Goal: Task Accomplishment & Management: Manage account settings

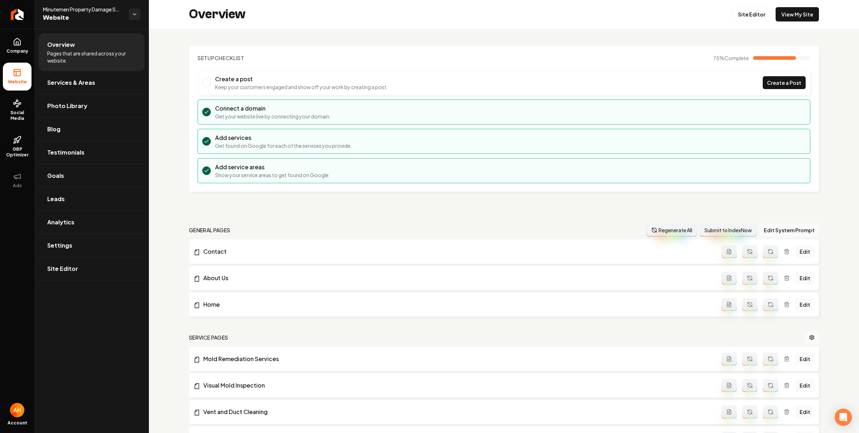
click at [456, 15] on div "Overview Site Editor View My Site" at bounding box center [504, 14] width 710 height 29
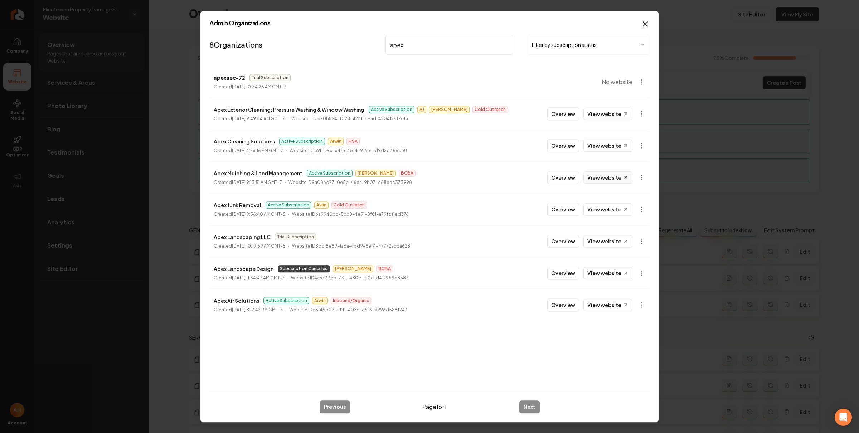
click at [600, 175] on link "View website" at bounding box center [607, 177] width 49 height 12
click at [640, 179] on body "Company Website Social Media GBP Optimizer Ads Account Minutemen Property Damag…" at bounding box center [429, 216] width 859 height 433
click at [638, 238] on link "View in Stripe" at bounding box center [623, 239] width 45 height 11
click at [415, 38] on input "apex" at bounding box center [448, 45] width 127 height 20
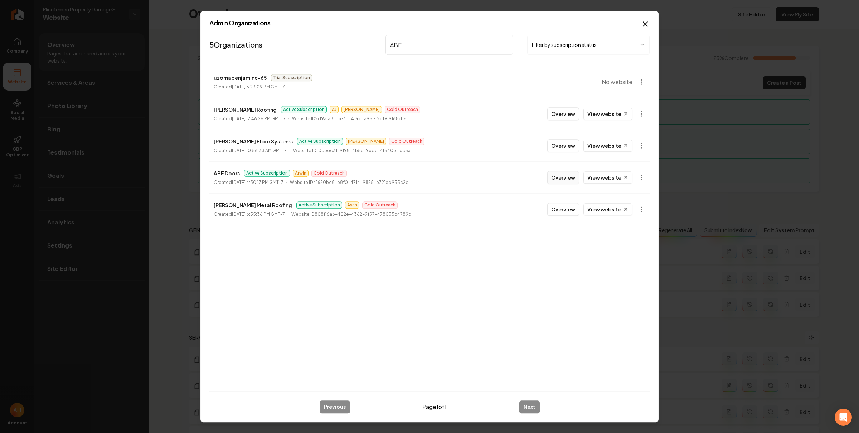
type input "ABE"
click at [568, 173] on button "Overview" at bounding box center [563, 177] width 32 height 13
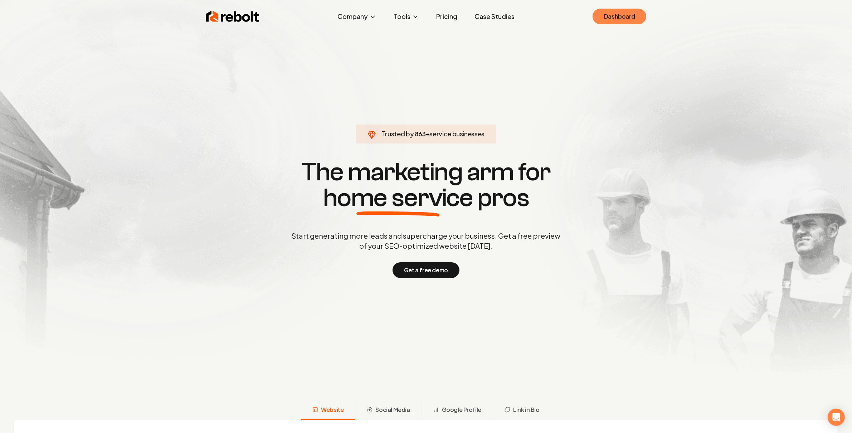
click at [624, 15] on link "Dashboard" at bounding box center [620, 17] width 54 height 16
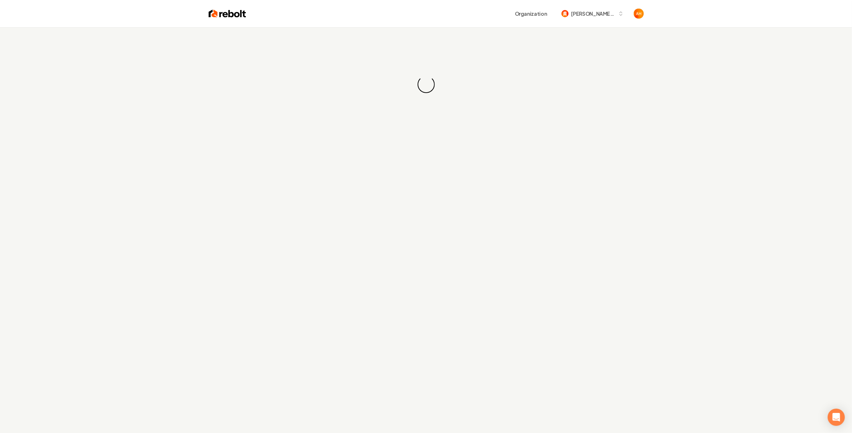
click at [441, 49] on div "Loading... Loading..." at bounding box center [426, 84] width 852 height 115
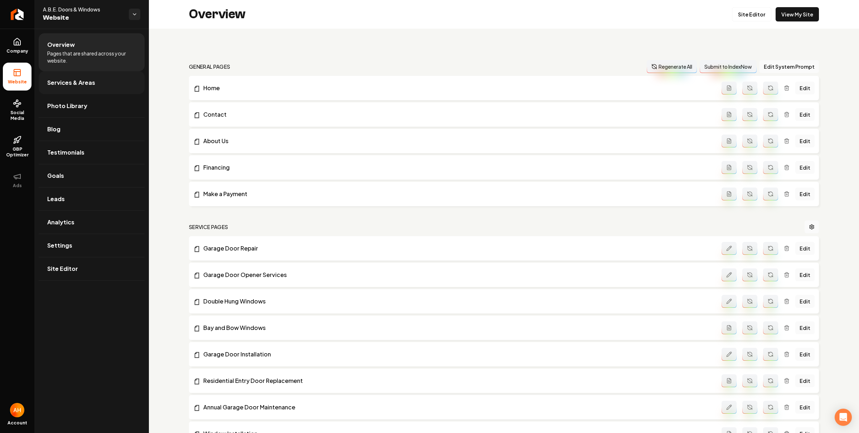
click at [62, 77] on link "Services & Areas" at bounding box center [92, 82] width 106 height 23
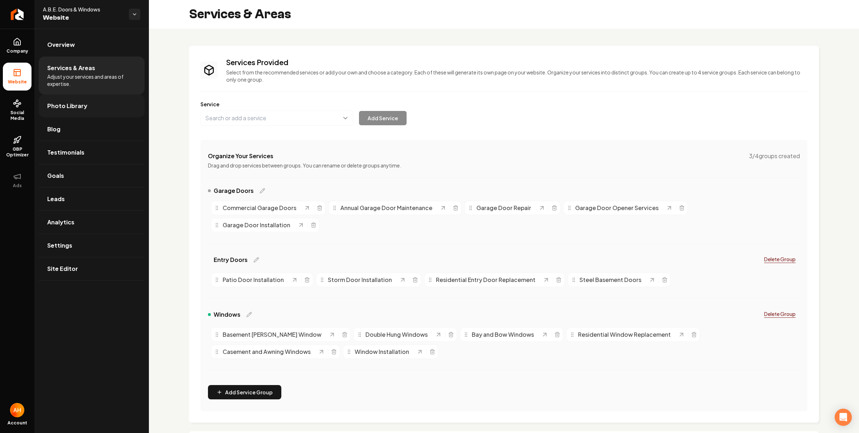
drag, startPoint x: 73, startPoint y: 125, endPoint x: 85, endPoint y: 92, distance: 34.9
click at [73, 125] on link "Blog" at bounding box center [92, 129] width 106 height 23
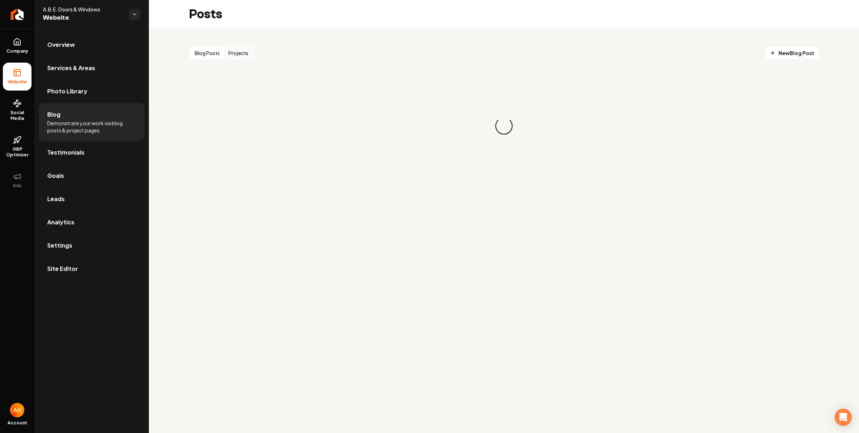
click at [239, 57] on button "Projects" at bounding box center [238, 52] width 29 height 11
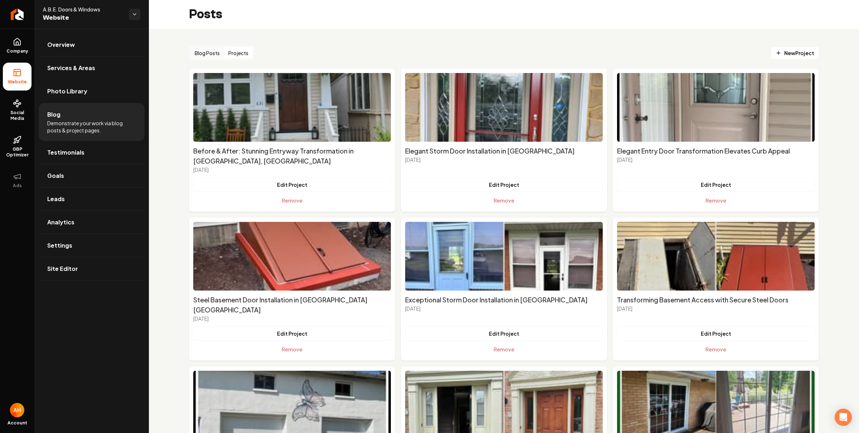
click at [247, 54] on button "Projects" at bounding box center [238, 52] width 29 height 11
click at [786, 52] on span "New Project" at bounding box center [795, 53] width 39 height 8
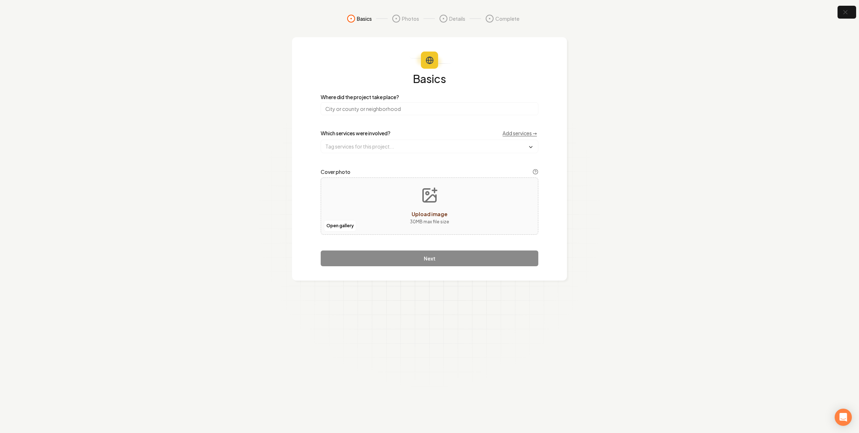
click at [439, 111] on input "search" at bounding box center [430, 108] width 218 height 13
paste input "Laurys Station, PA"
type input "Laurys Station, PA"
click at [407, 142] on input "text" at bounding box center [429, 146] width 217 height 13
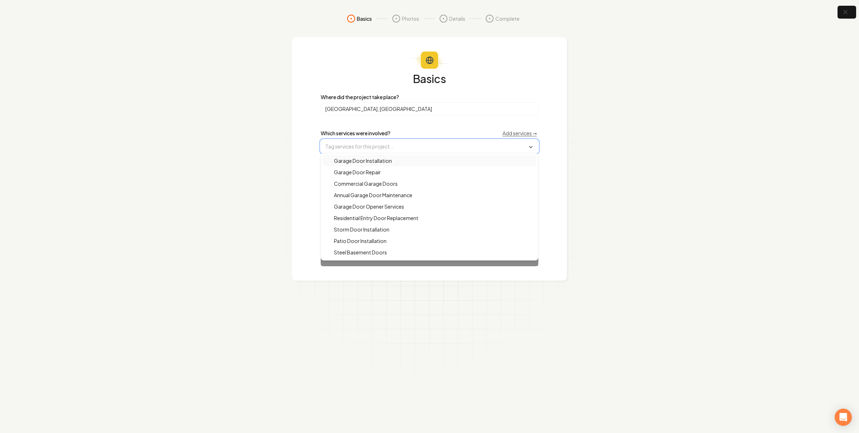
click at [398, 162] on div "Garage Door Installation" at bounding box center [429, 160] width 214 height 11
drag, startPoint x: 696, startPoint y: 157, endPoint x: 686, endPoint y: 160, distance: 9.9
click at [696, 157] on section "Basics Photos Details Complete Basics Where did the project take place? Laurys …" at bounding box center [429, 216] width 859 height 433
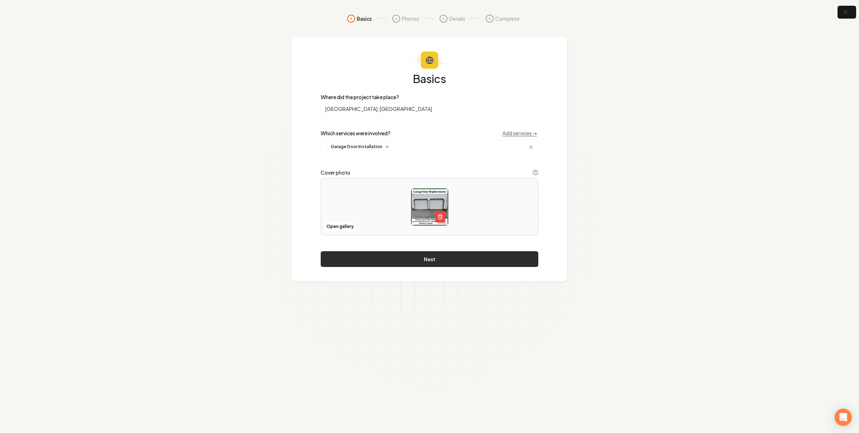
click at [425, 254] on button "Next" at bounding box center [430, 259] width 218 height 16
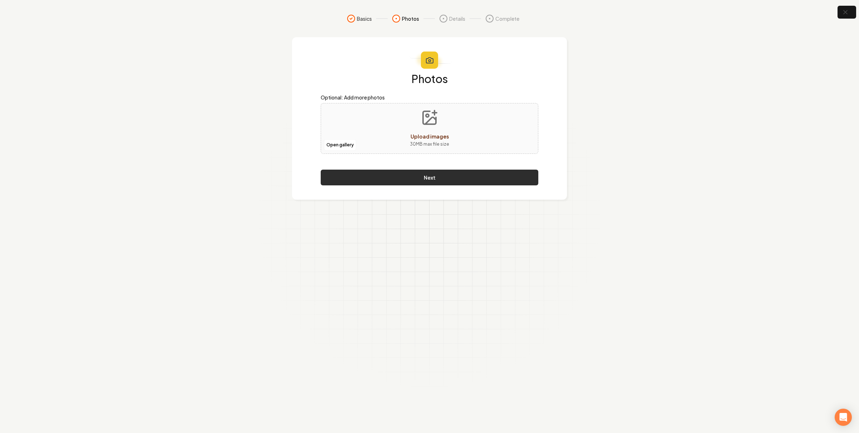
click at [416, 175] on button "Next" at bounding box center [430, 178] width 218 height 16
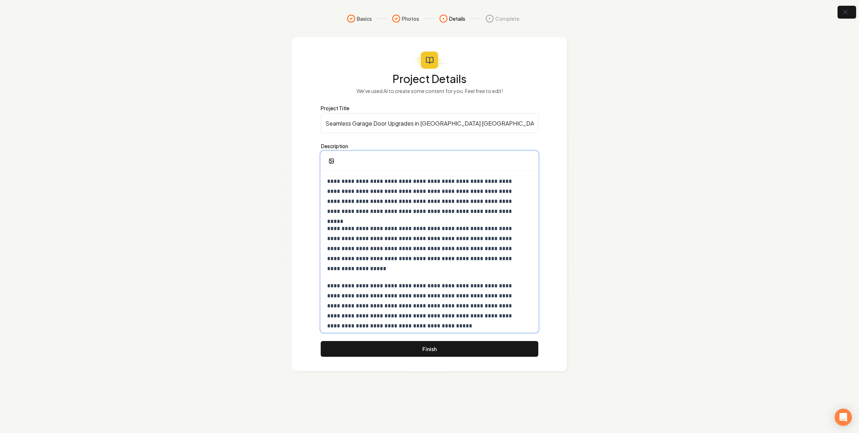
drag, startPoint x: 436, startPoint y: 298, endPoint x: 451, endPoint y: 275, distance: 27.6
click at [436, 298] on p "**********" at bounding box center [426, 306] width 198 height 50
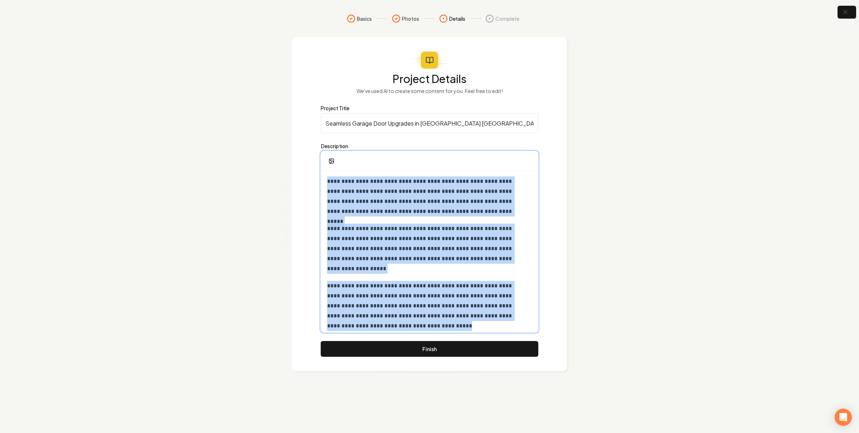
copy div "**********"
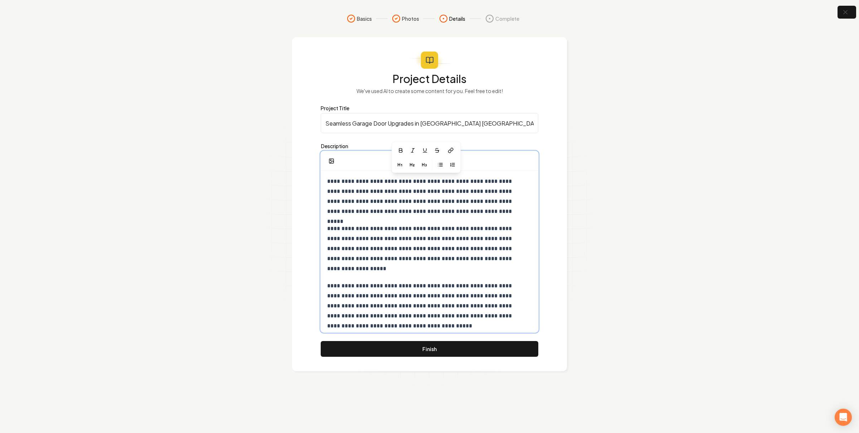
click at [481, 232] on p "**********" at bounding box center [426, 249] width 198 height 50
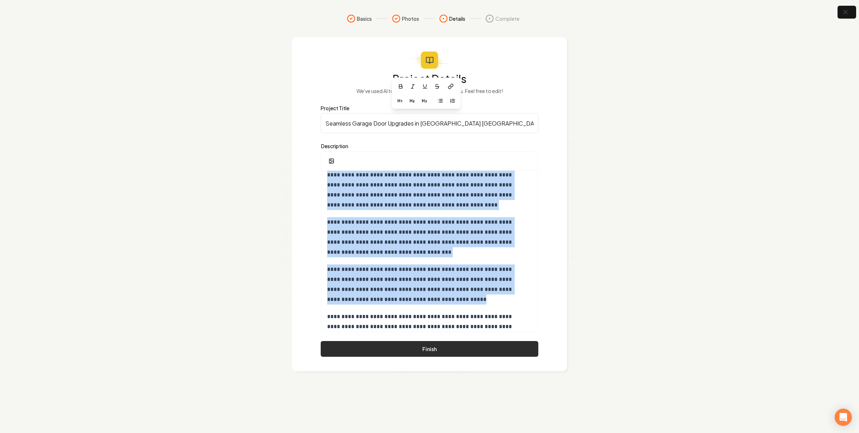
click at [456, 349] on button "Finish" at bounding box center [430, 349] width 218 height 16
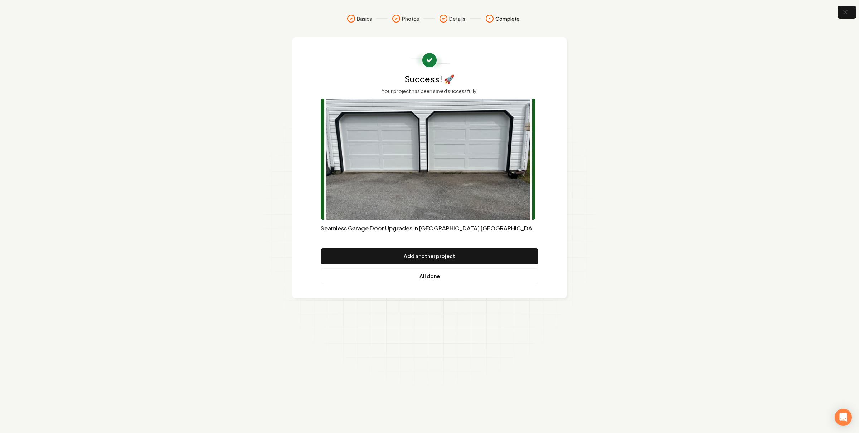
click at [461, 270] on link "All done" at bounding box center [430, 276] width 218 height 16
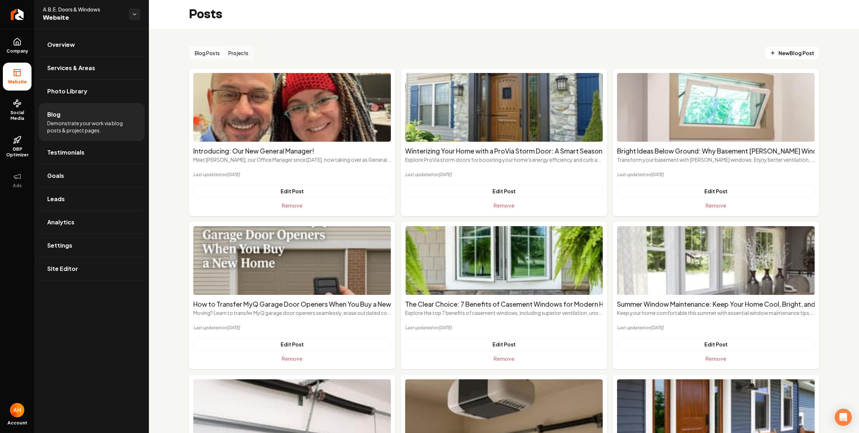
click at [301, 35] on div "Blog Posts Projects New Blog Post Introducing: Our New General Manager! Meet Sh…" at bounding box center [504, 361] width 710 height 664
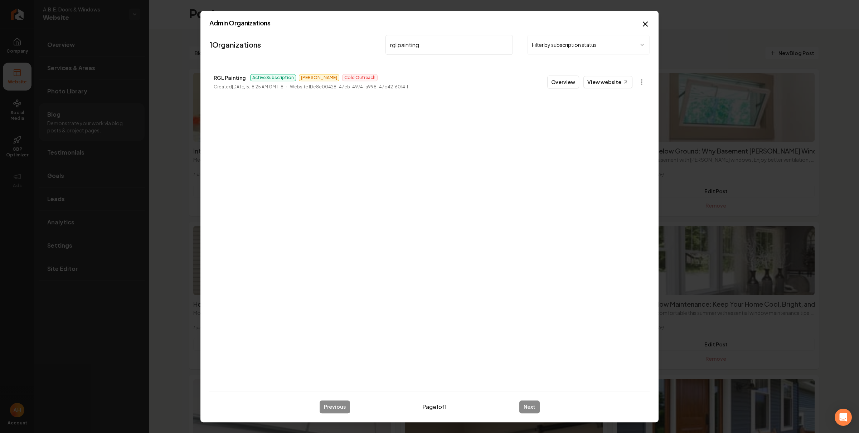
type input "rgl painting"
click at [230, 78] on p "RGL Painting" at bounding box center [230, 77] width 32 height 9
copy p "RGL Painting"
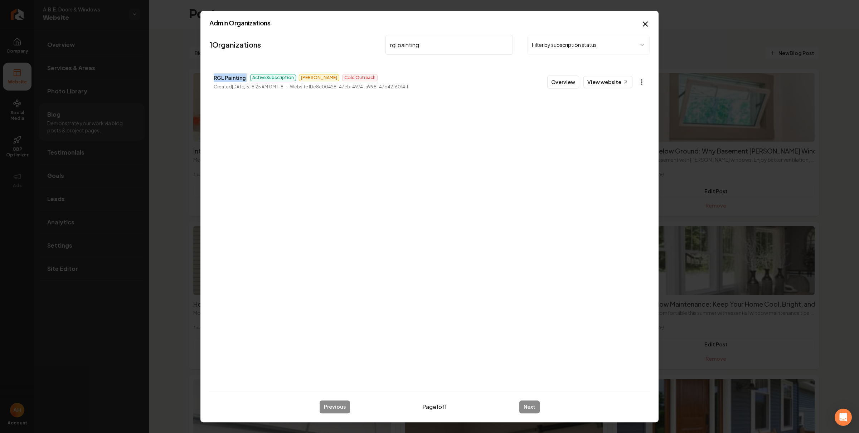
click at [640, 83] on body "Company Website Social Media GBP Optimizer Ads Account A.B.E. Doors & Windows W…" at bounding box center [429, 216] width 859 height 433
click at [628, 144] on link "View in Stripe" at bounding box center [623, 144] width 45 height 11
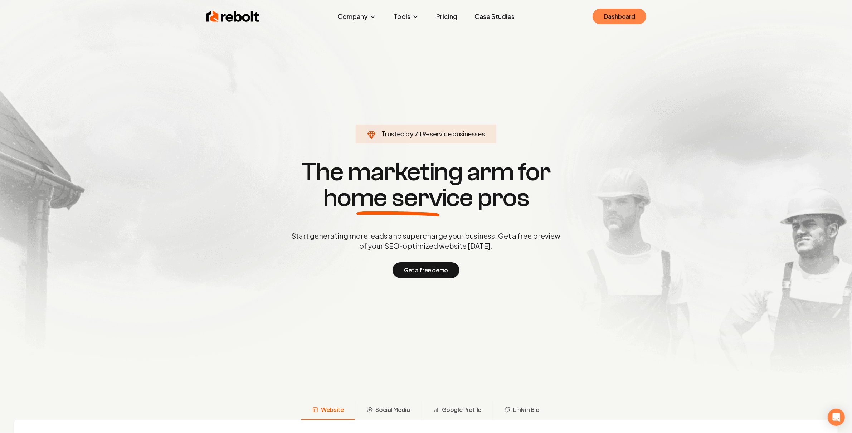
click at [631, 16] on link "Dashboard" at bounding box center [620, 17] width 54 height 16
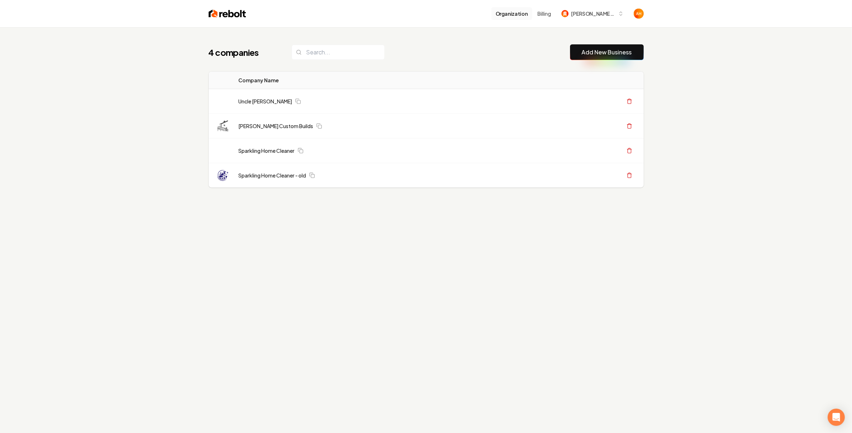
click at [528, 16] on button "Organization" at bounding box center [511, 13] width 41 height 13
click at [604, 21] on div "Organization Billing Berg Custom Builds" at bounding box center [426, 13] width 458 height 27
click at [603, 15] on span "Berg Custom Builds" at bounding box center [594, 14] width 44 height 8
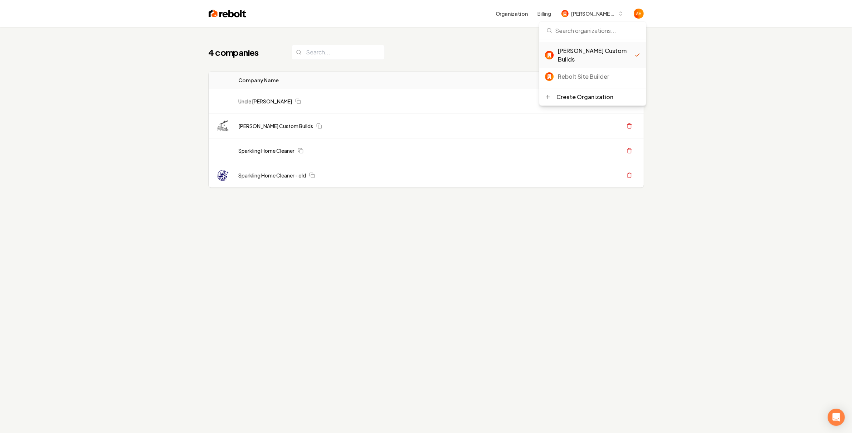
click at [588, 72] on div "Rebolt Site Builder" at bounding box center [599, 76] width 82 height 9
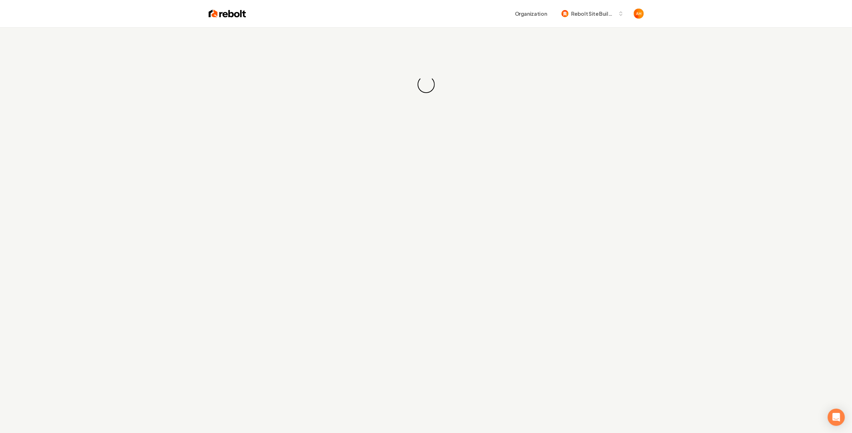
drag, startPoint x: 442, startPoint y: 16, endPoint x: 426, endPoint y: 16, distance: 16.8
click at [426, 16] on div "Organization Rebolt Site Builder" at bounding box center [445, 13] width 398 height 13
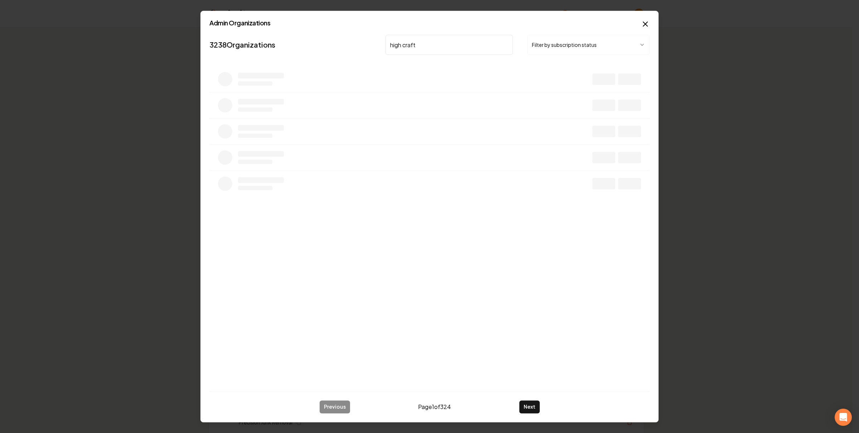
type input "high craft"
click at [569, 86] on button "Overview" at bounding box center [563, 82] width 32 height 13
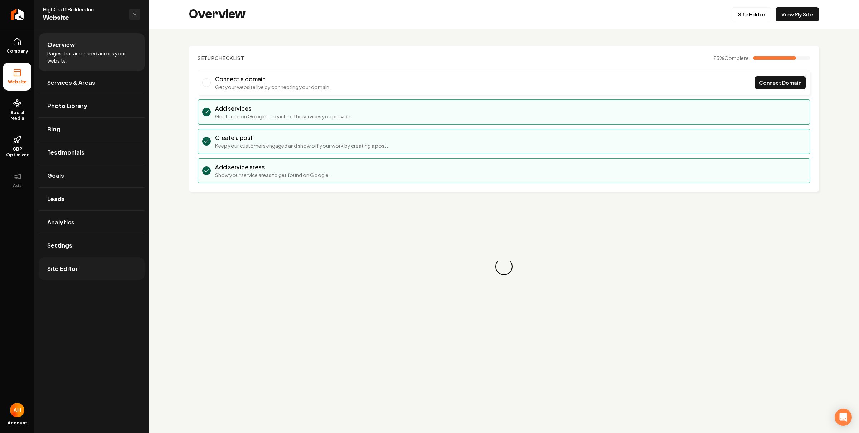
click at [118, 274] on link "Site Editor" at bounding box center [92, 268] width 106 height 23
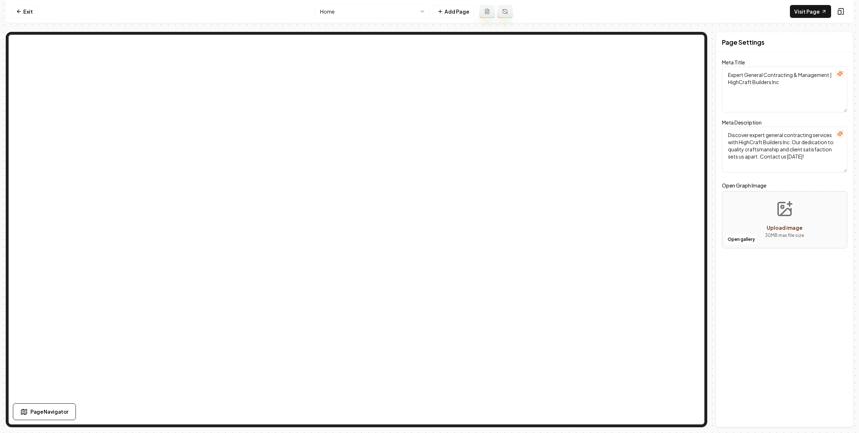
click at [380, 13] on html "Computer Required This feature is only available on a computer. Please switch t…" at bounding box center [429, 216] width 859 height 433
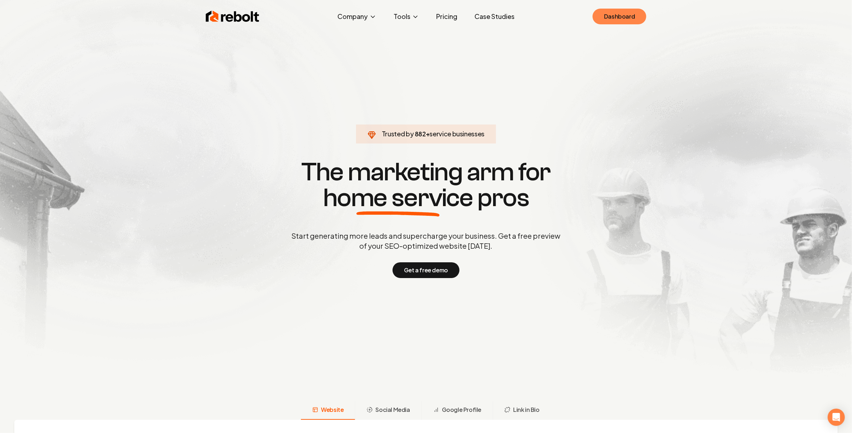
click at [628, 14] on link "Dashboard" at bounding box center [620, 17] width 54 height 16
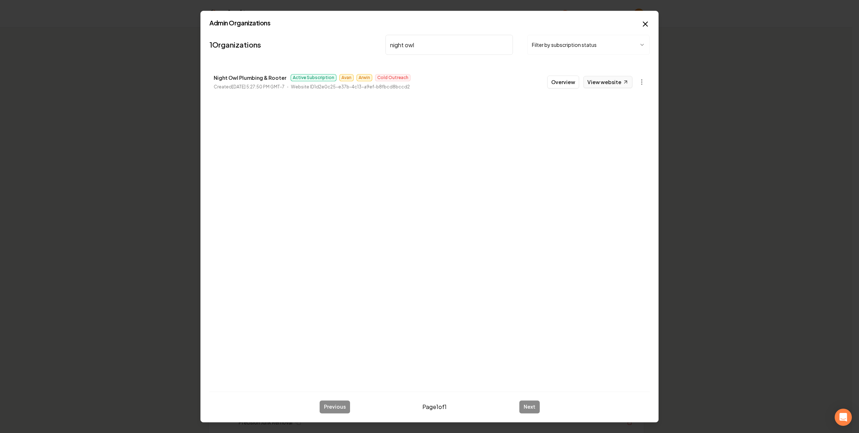
type input "night owl"
click at [613, 81] on link "View website" at bounding box center [607, 82] width 49 height 12
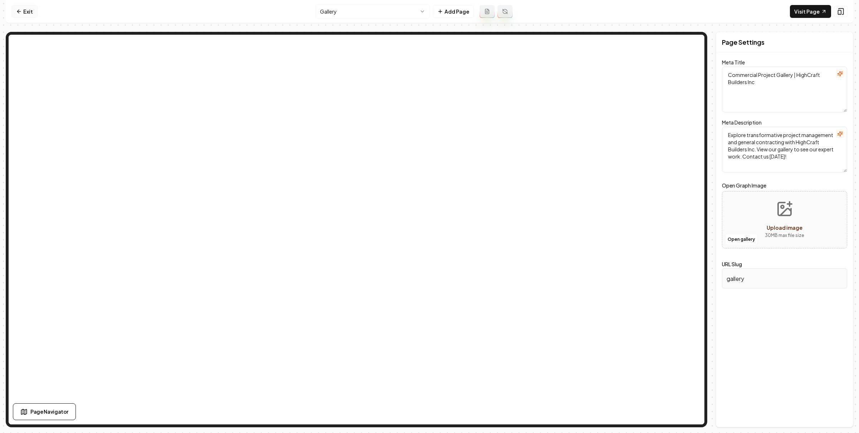
click at [12, 9] on link "Exit" at bounding box center [24, 11] width 26 height 13
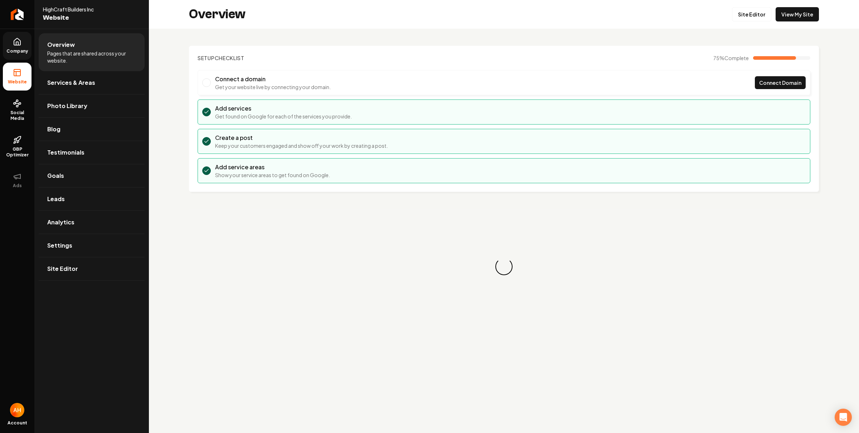
click at [18, 38] on icon at bounding box center [17, 41] width 6 height 7
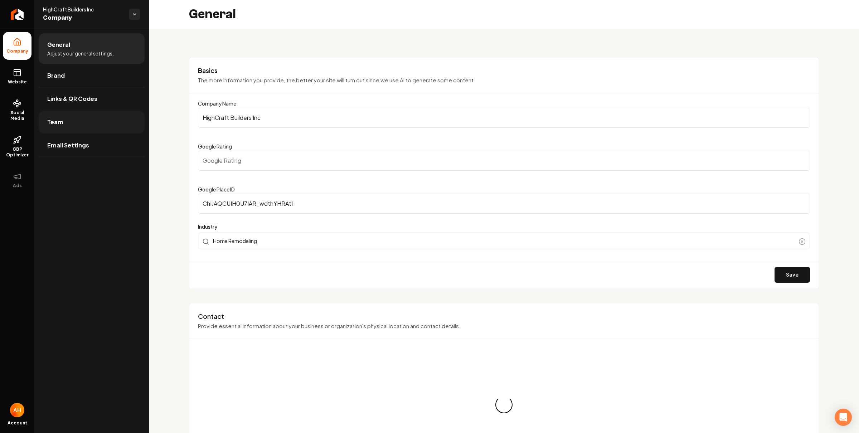
click at [91, 122] on link "Team" at bounding box center [92, 122] width 106 height 23
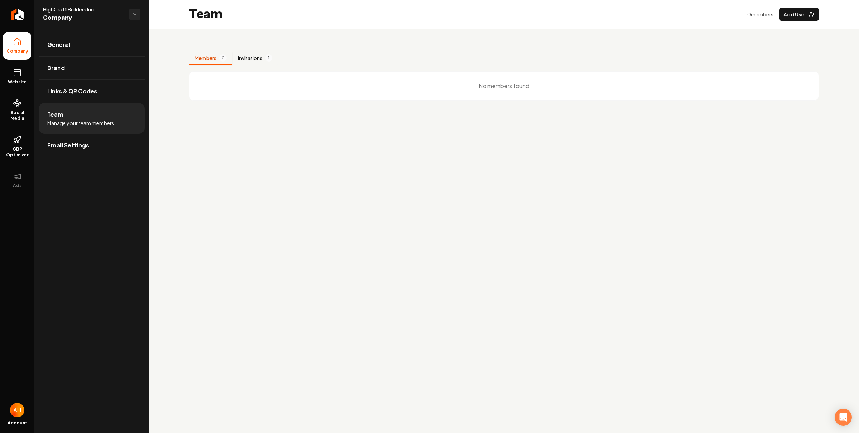
click at [262, 59] on button "Invitations 1" at bounding box center [255, 59] width 46 height 14
drag, startPoint x: 266, startPoint y: 101, endPoint x: 198, endPoint y: 100, distance: 67.6
click at [198, 100] on div "[PERSON_NAME][EMAIL_ADDRESS][DOMAIN_NAME]" at bounding box center [345, 98] width 295 height 7
click at [572, 201] on main "Team 0 member s Add User Members 0 Invitations 1 User Invited Role Actions [PER…" at bounding box center [504, 216] width 710 height 433
drag, startPoint x: 411, startPoint y: 300, endPoint x: 39, endPoint y: 295, distance: 371.9
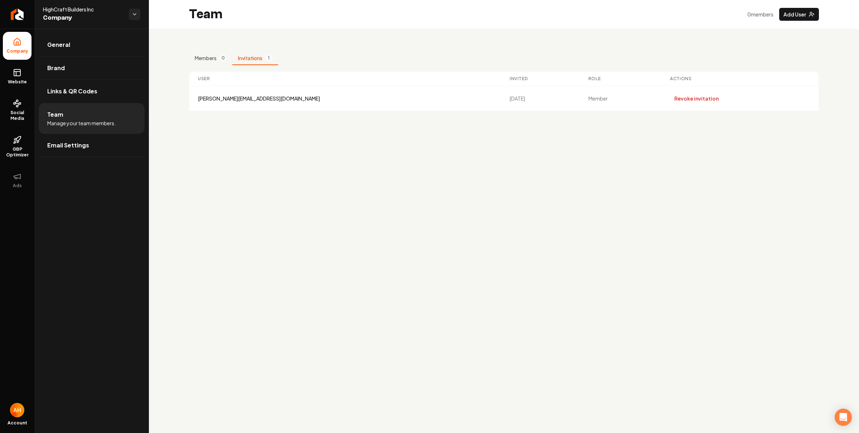
click at [411, 300] on main "Team 0 member s Add User Members 0 Invitations 1 User Invited Role Actions [PER…" at bounding box center [504, 216] width 710 height 433
click at [79, 39] on link "General" at bounding box center [92, 44] width 106 height 23
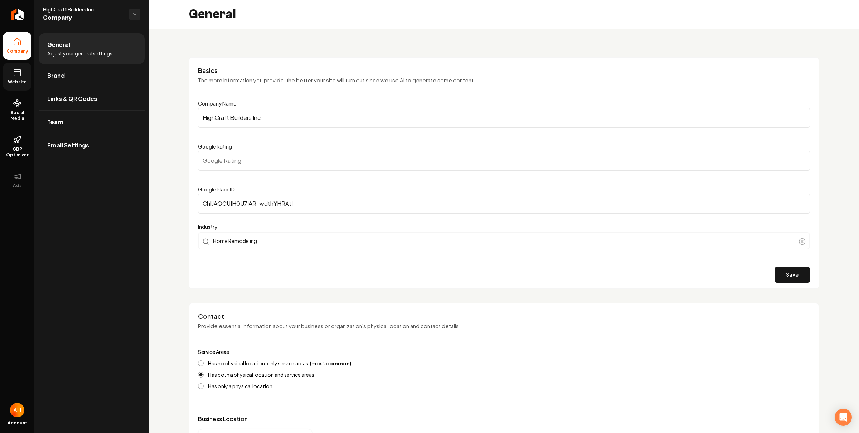
click at [15, 85] on link "Website" at bounding box center [17, 77] width 29 height 28
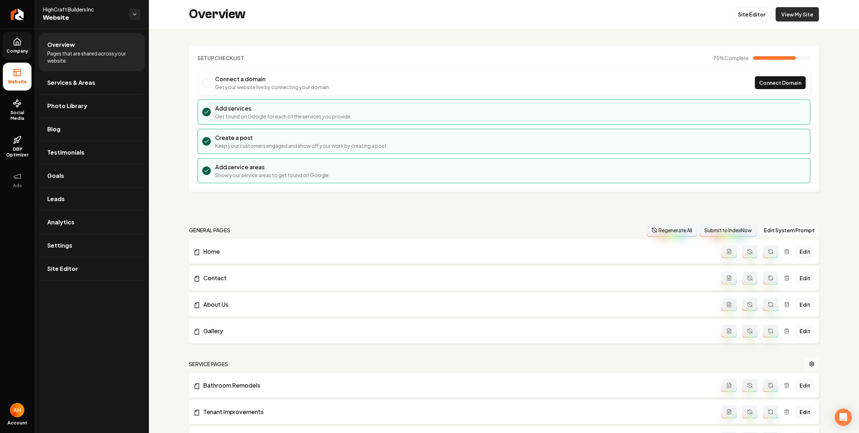
click at [785, 21] on link "View My Site" at bounding box center [797, 14] width 43 height 14
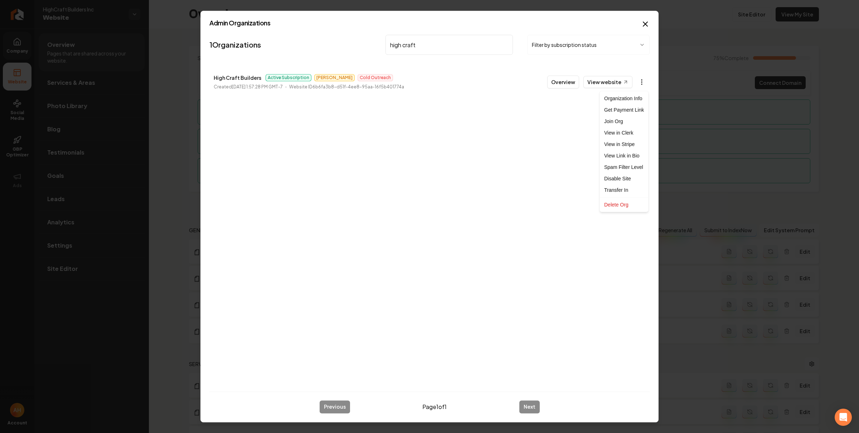
click at [641, 83] on body "Company Website Social Media GBP Optimizer Ads Account HighCraft Builders Inc W…" at bounding box center [429, 216] width 859 height 433
click at [646, 131] on link "View in Clerk" at bounding box center [623, 132] width 45 height 11
click at [429, 52] on input "high craft" at bounding box center [448, 45] width 127 height 20
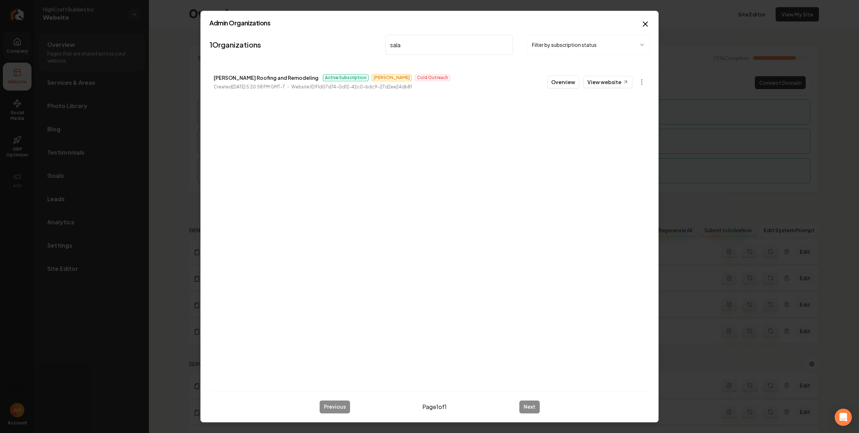
type input "sala"
click at [583, 76] on link "View website" at bounding box center [607, 82] width 49 height 12
click at [553, 82] on button "Overview" at bounding box center [563, 82] width 32 height 13
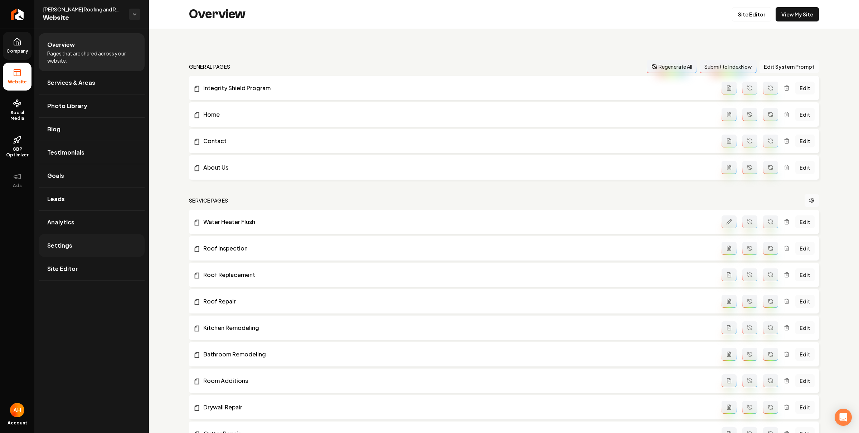
click at [95, 236] on link "Settings" at bounding box center [92, 245] width 106 height 23
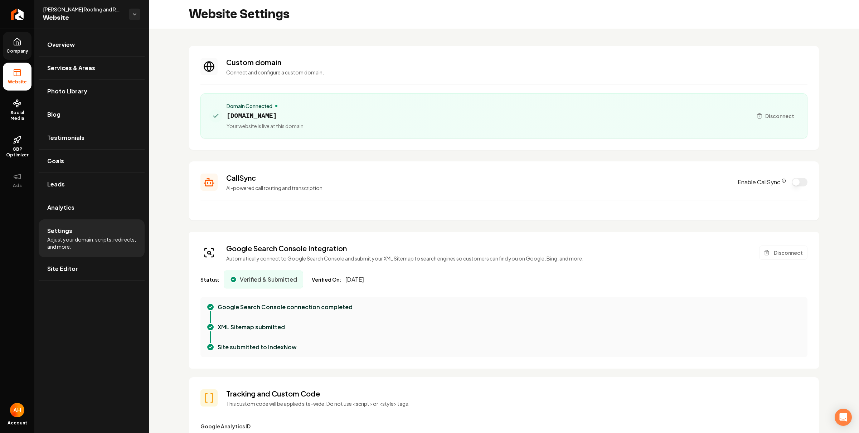
scroll to position [29, 0]
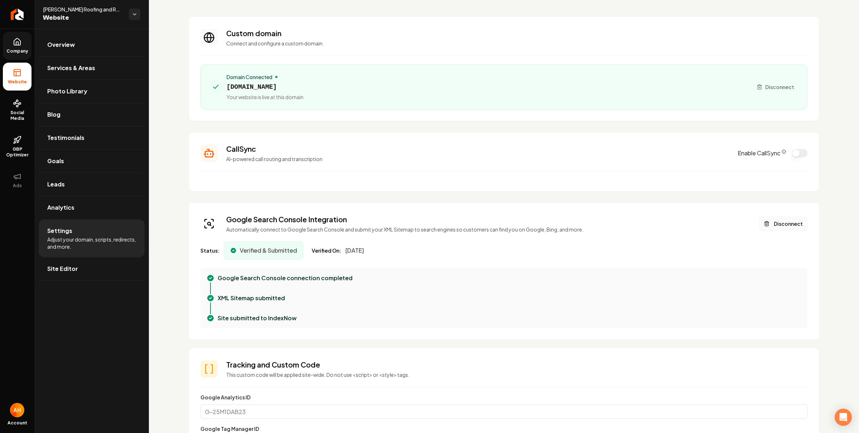
click at [779, 225] on button "Disconnect" at bounding box center [783, 224] width 48 height 14
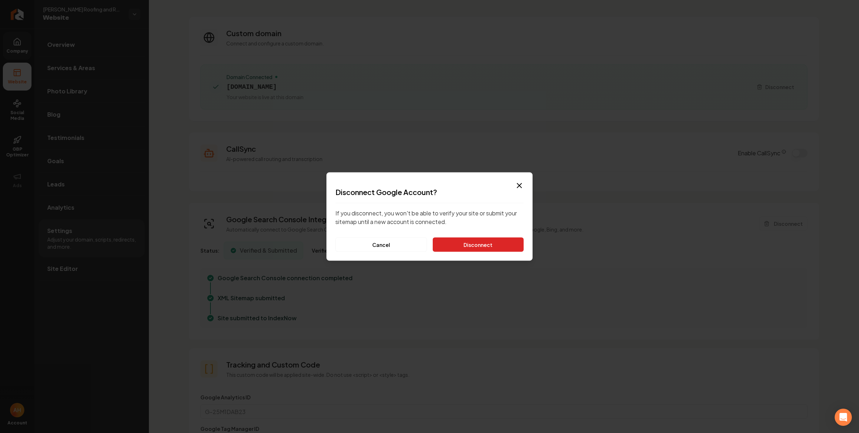
click at [506, 251] on button "Disconnect" at bounding box center [478, 245] width 91 height 14
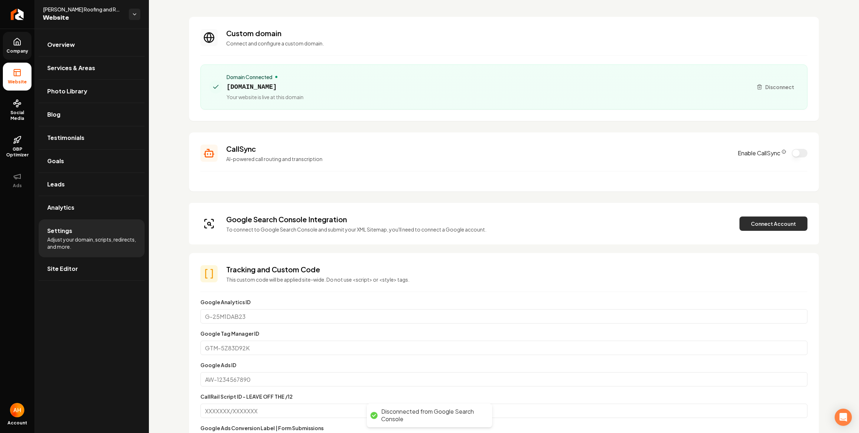
click at [779, 223] on button "Connect Account" at bounding box center [773, 224] width 68 height 14
click at [710, 223] on button "Verify & Submit" at bounding box center [724, 224] width 62 height 14
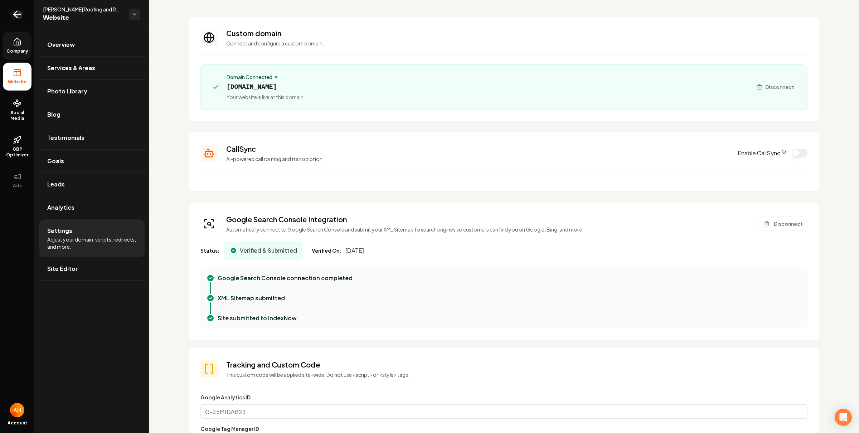
click at [7, 13] on link "Return to dashboard" at bounding box center [17, 14] width 34 height 29
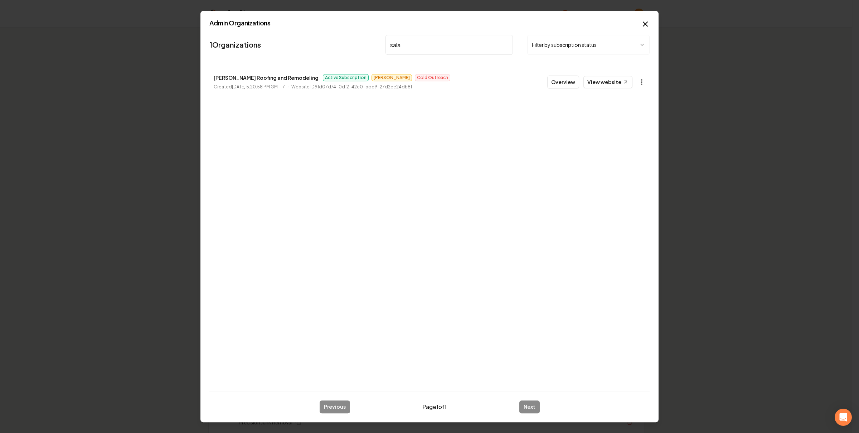
type input "sala"
click at [645, 84] on body "Organization Rebolt Site Builder 2585 companies Add New Business Logo Company N…" at bounding box center [426, 216] width 852 height 433
drag, startPoint x: 646, startPoint y: 24, endPoint x: 639, endPoint y: 27, distance: 7.9
click at [646, 24] on icon "button" at bounding box center [645, 24] width 9 height 9
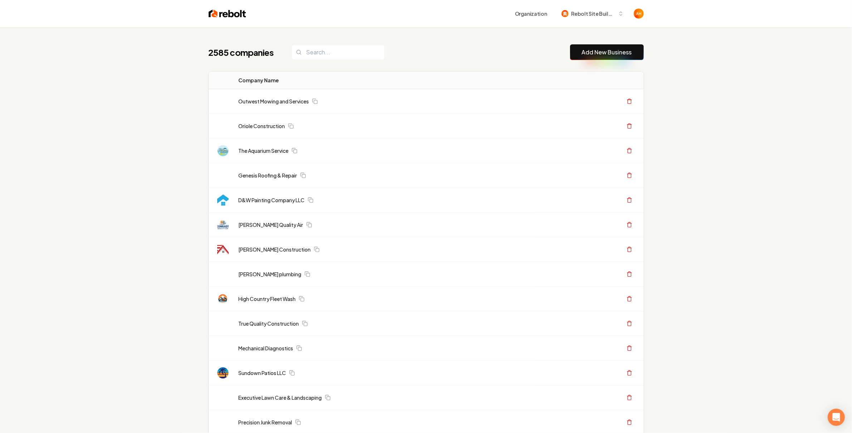
click at [365, 19] on div "Organization Rebolt Site Builder" at bounding box center [445, 13] width 398 height 13
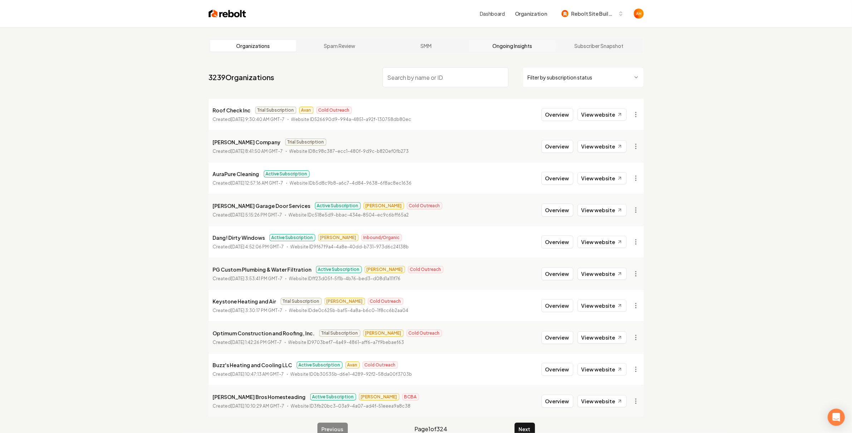
click at [514, 45] on link "Ongoing Insights" at bounding box center [512, 45] width 87 height 11
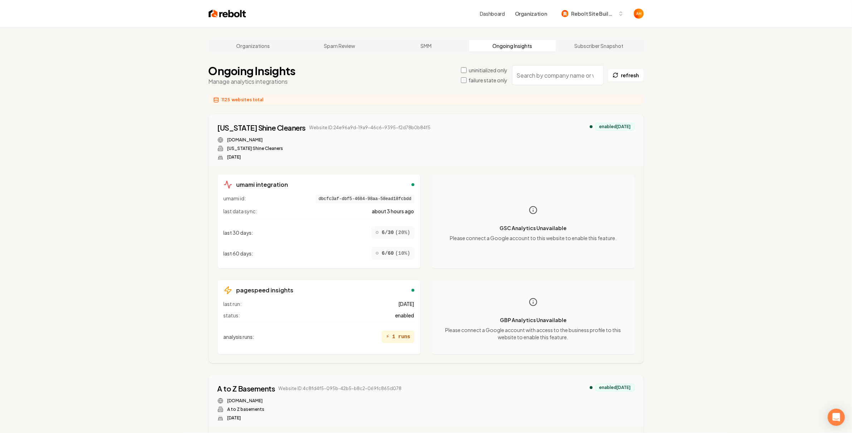
click at [219, 115] on div "Maryland Shine Cleaners Website ID: 24e96a9d-19a9-46c6-9395-f2d78b0b84f5 maryla…" at bounding box center [426, 140] width 434 height 52
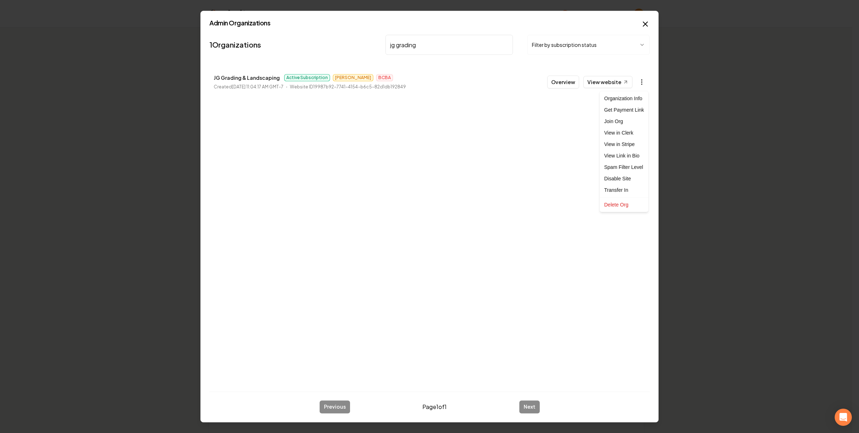
click at [637, 79] on body "Dashboard Organization Rebolt Site Builder Organizations Spam Review SMM Ongoin…" at bounding box center [426, 216] width 852 height 433
click at [645, 144] on link "View in Stripe" at bounding box center [623, 144] width 45 height 11
click at [483, 52] on input "jg grading" at bounding box center [448, 45] width 127 height 20
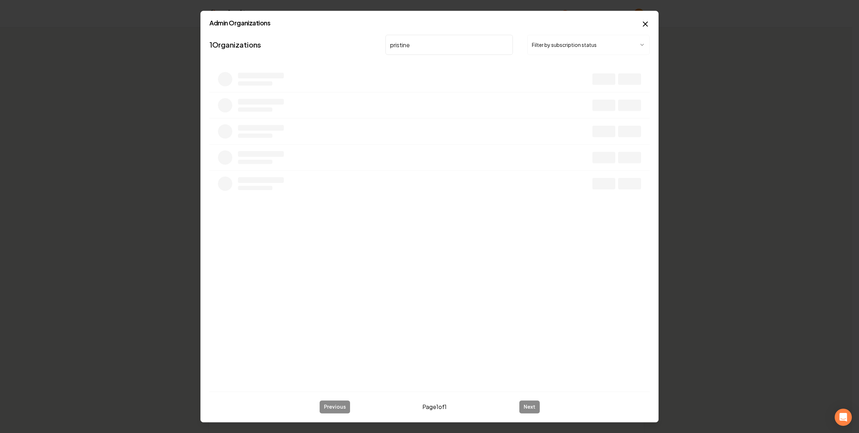
type input "pristine"
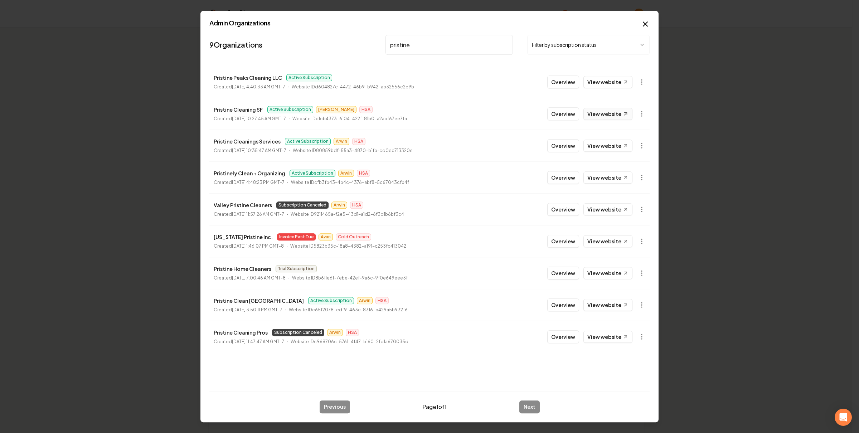
click at [603, 118] on link "View website" at bounding box center [607, 114] width 49 height 12
click at [243, 106] on p "Pristine Cleaning SF" at bounding box center [238, 109] width 49 height 9
copy p "Pristine Cleaning SF"
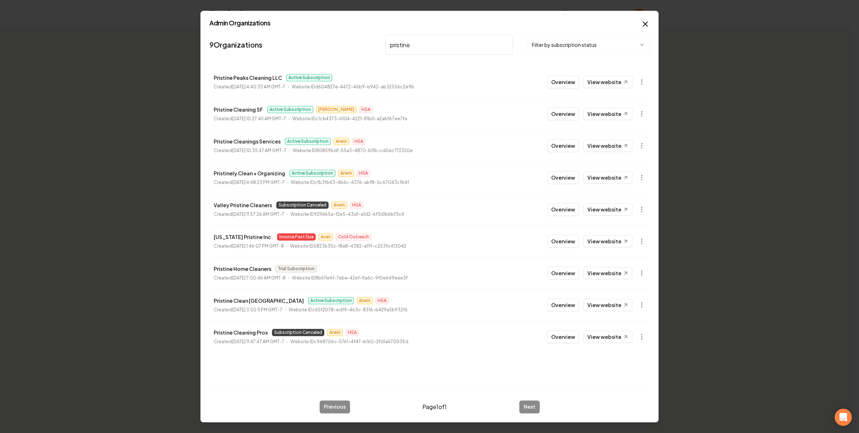
click at [456, 49] on input "pristine" at bounding box center [448, 45] width 127 height 20
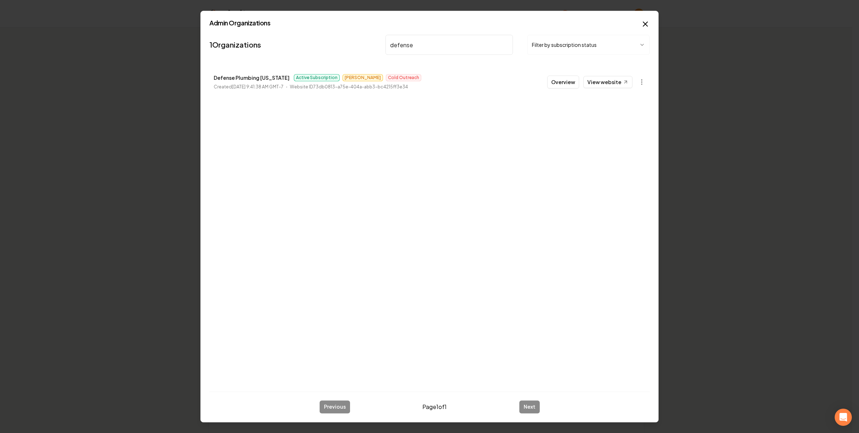
type input "defense"
click at [600, 90] on li "Defense Plumbing Utah Active Subscription Omar Cold Outreach Created September …" at bounding box center [429, 81] width 440 height 31
click at [606, 87] on link "View website" at bounding box center [607, 82] width 49 height 12
click at [572, 84] on button "Overview" at bounding box center [563, 82] width 32 height 13
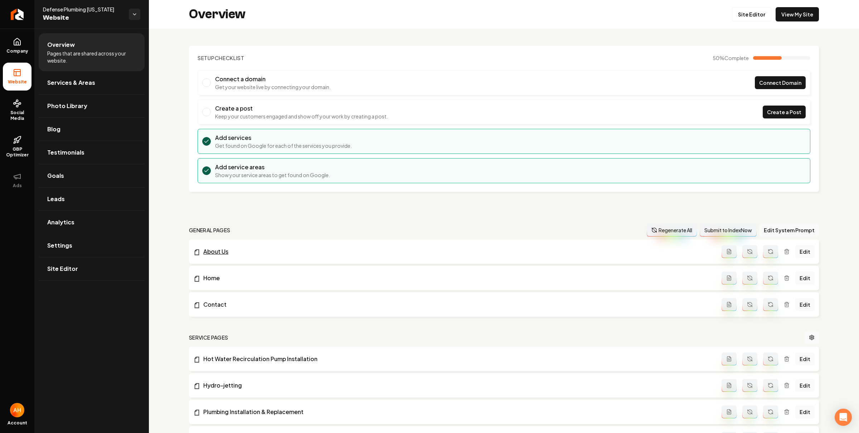
click at [118, 246] on link "Settings" at bounding box center [92, 245] width 106 height 23
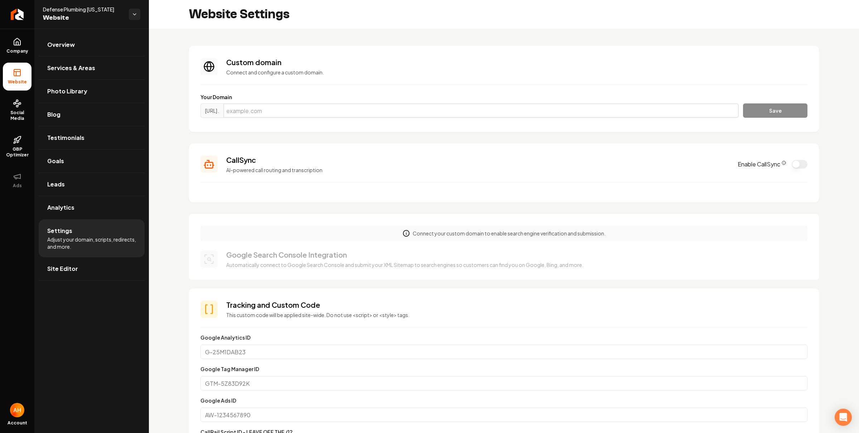
click at [329, 108] on input "Main content area" at bounding box center [480, 110] width 515 height 14
paste input "defenseplumbingutah.com"
type input "defenseplumbingutah.com"
click at [768, 115] on button "Save" at bounding box center [775, 110] width 64 height 14
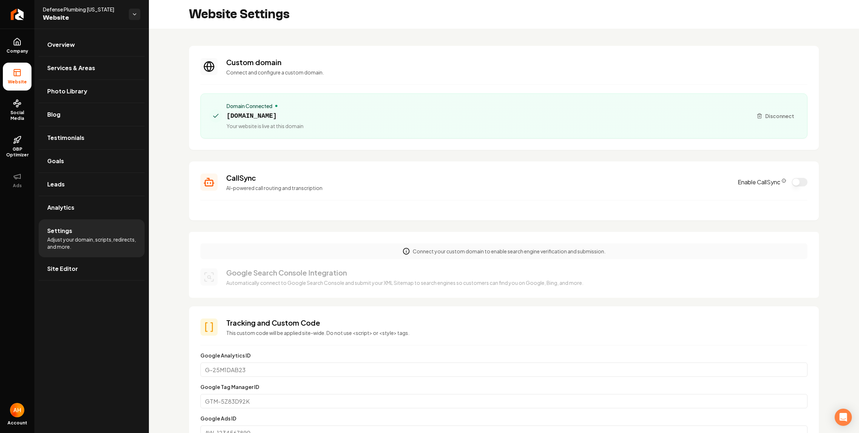
click at [259, 118] on span "defenseplumbingutah.com" at bounding box center [265, 116] width 77 height 10
click at [262, 118] on span "defenseplumbingutah.com" at bounding box center [265, 116] width 77 height 10
copy span "umbingutah"
click at [263, 115] on span "defenseplumbingutah.com" at bounding box center [265, 116] width 77 height 10
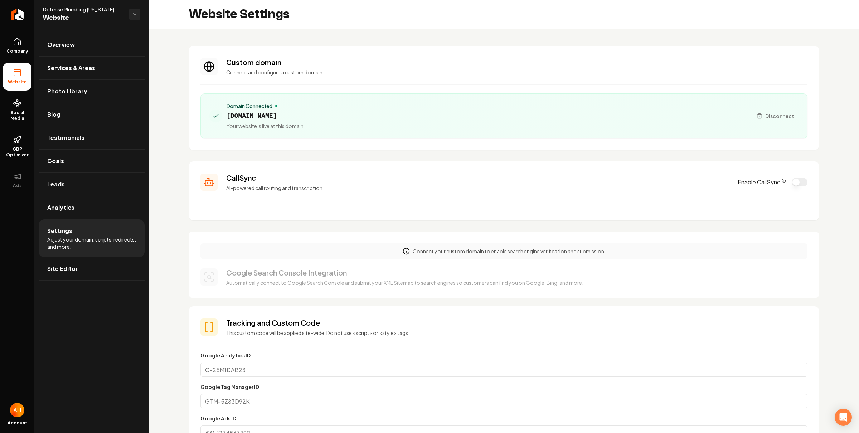
click at [263, 115] on span "defenseplumbingutah.com" at bounding box center [265, 116] width 77 height 10
drag, startPoint x: 263, startPoint y: 115, endPoint x: 330, endPoint y: 108, distance: 67.9
click at [263, 115] on span "defenseplumbingutah.com" at bounding box center [265, 116] width 77 height 10
click at [371, 96] on div "Domain Connected defenseplumbingutah.com Your website is live at this domain Di…" at bounding box center [503, 115] width 607 height 45
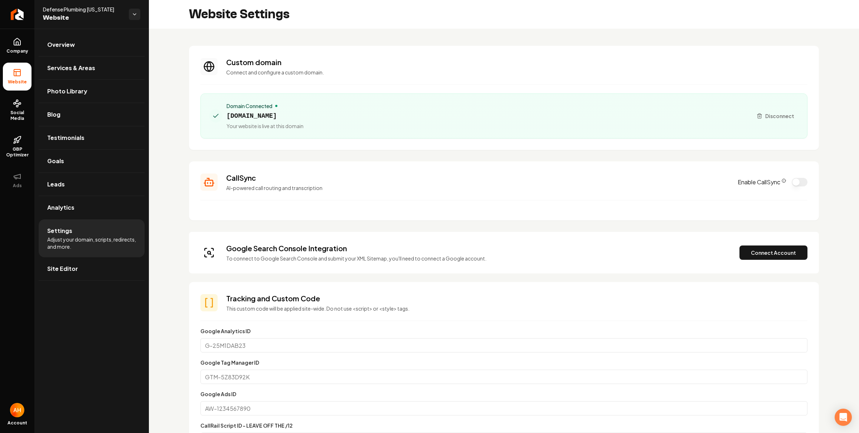
scroll to position [515, 0]
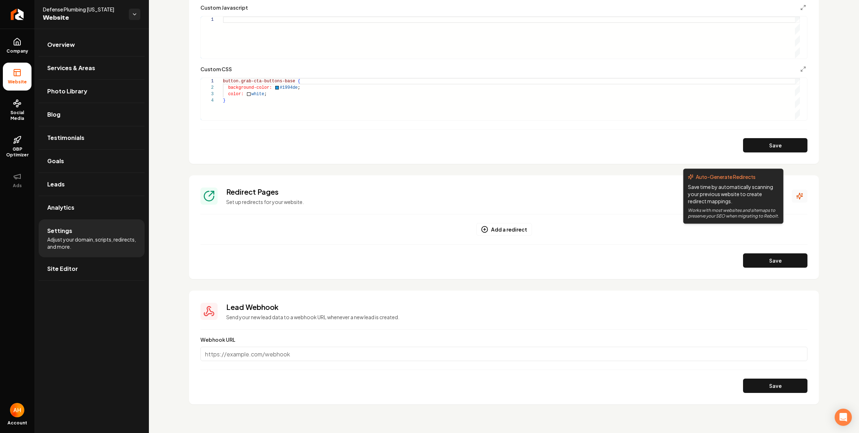
click at [797, 195] on icon "Main content area" at bounding box center [800, 196] width 6 height 6
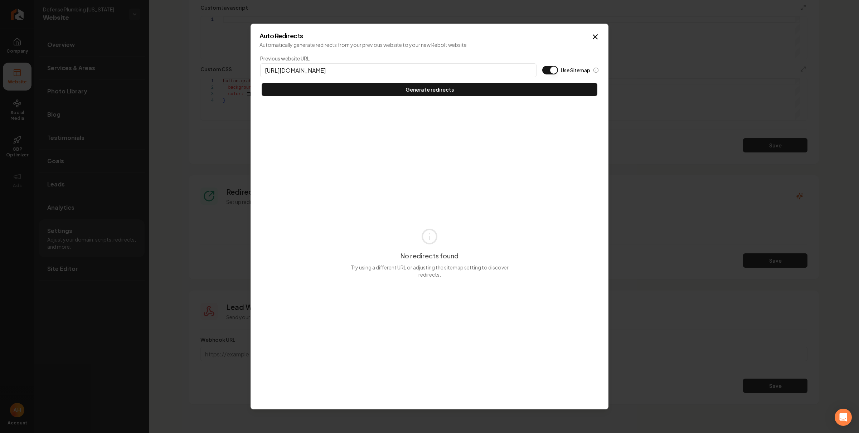
type input "[URL][DOMAIN_NAME]"
type button "on"
click at [542, 66] on button "Use Sitemap" at bounding box center [550, 70] width 16 height 9
click at [262, 83] on button "Generate redirects" at bounding box center [430, 89] width 336 height 13
click at [601, 34] on div "Auto Redirects Automatically generate redirects from your previous website to y…" at bounding box center [430, 217] width 358 height 386
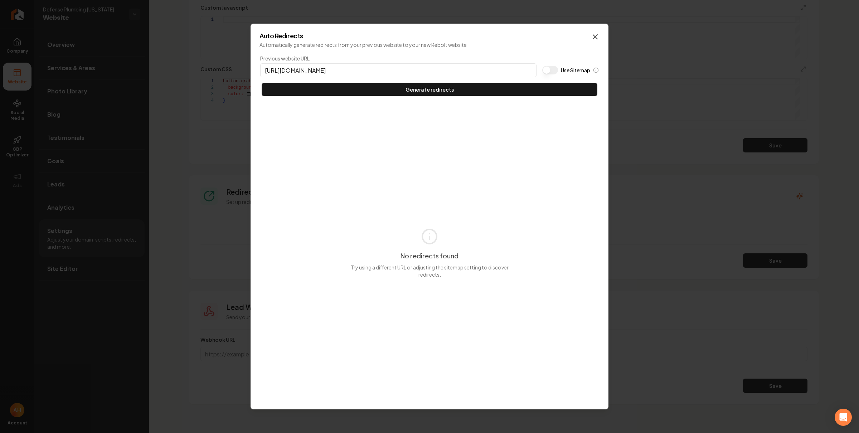
click at [595, 36] on icon "button" at bounding box center [595, 37] width 9 height 9
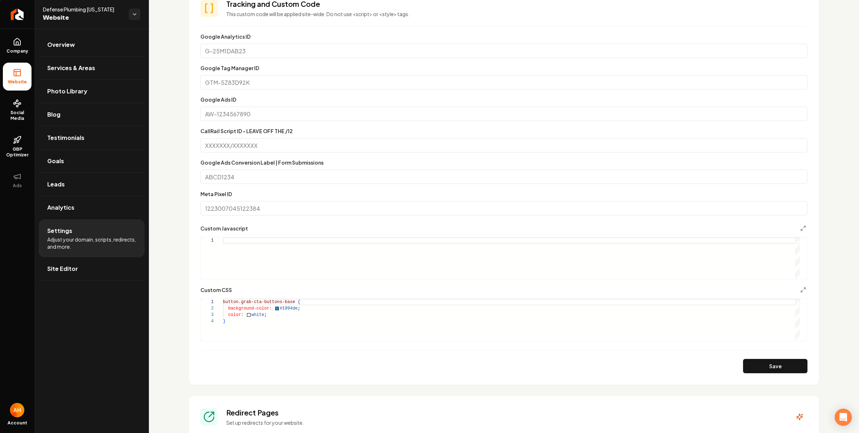
scroll to position [167, 0]
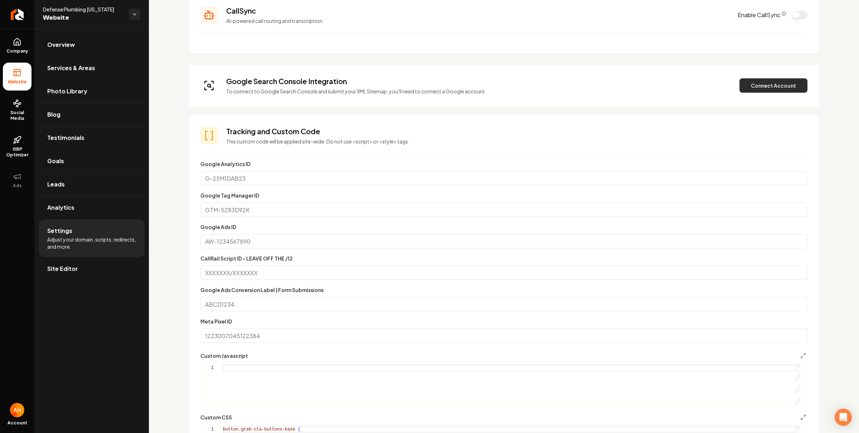
click at [751, 82] on button "Connect Account" at bounding box center [773, 85] width 68 height 14
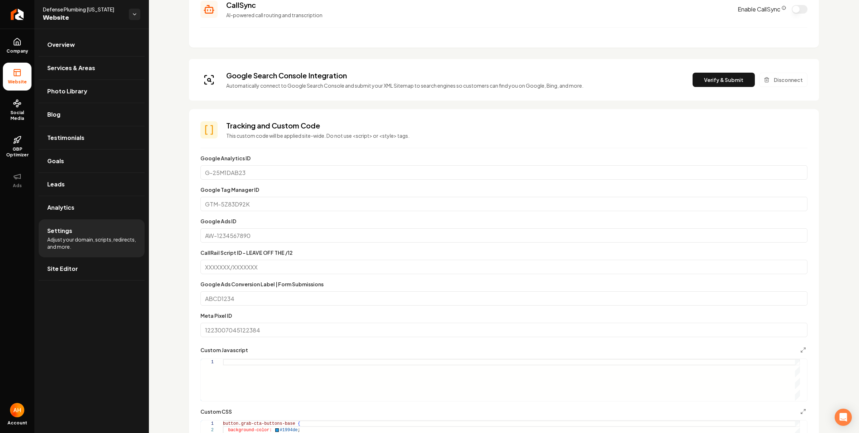
scroll to position [0, 0]
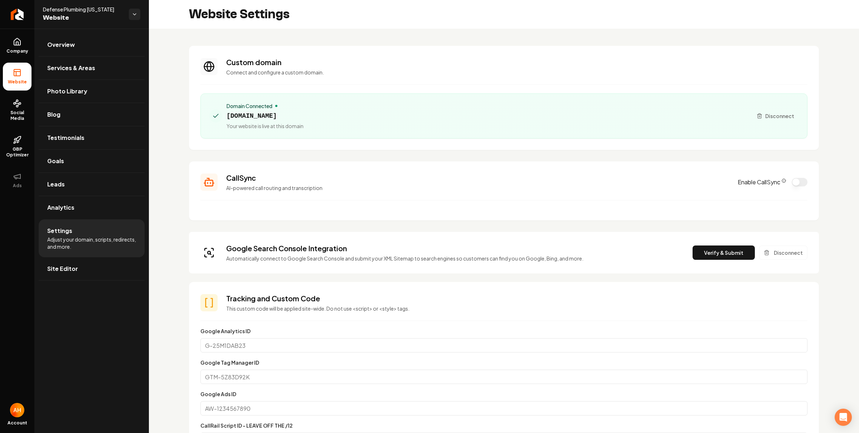
click at [270, 115] on span "[DOMAIN_NAME]" at bounding box center [265, 116] width 77 height 10
copy span "defenseplumbingutah"
click at [283, 116] on span "[DOMAIN_NAME]" at bounding box center [265, 116] width 77 height 10
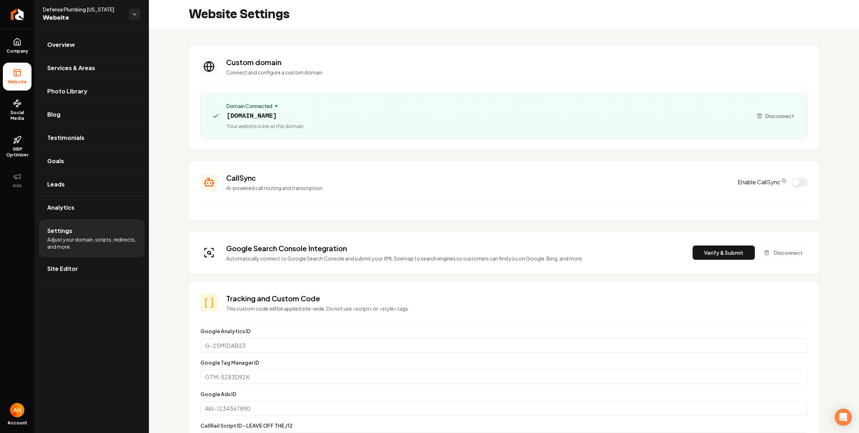
click at [283, 116] on span "[DOMAIN_NAME]" at bounding box center [265, 116] width 77 height 10
copy span "[DOMAIN_NAME]"
click at [325, 46] on section "Custom domain Connect and configure a custom domain. Domain Connected [DOMAIN_N…" at bounding box center [504, 98] width 630 height 104
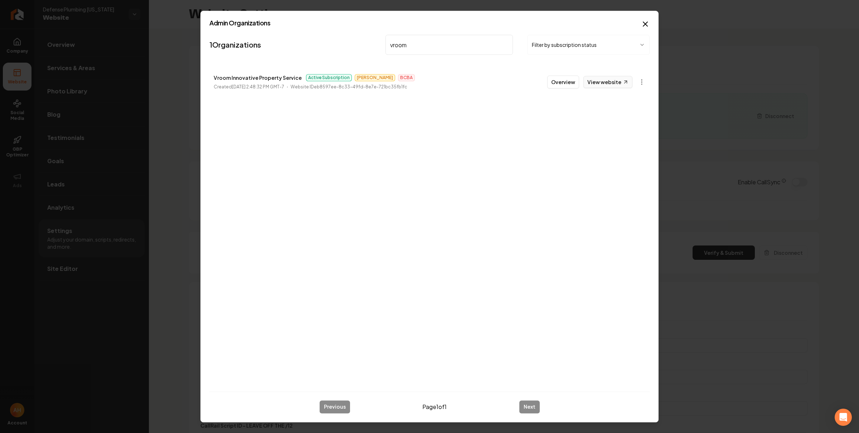
type input "vroom"
click at [594, 80] on link "View website" at bounding box center [607, 82] width 49 height 12
click at [560, 84] on button "Overview" at bounding box center [563, 82] width 32 height 13
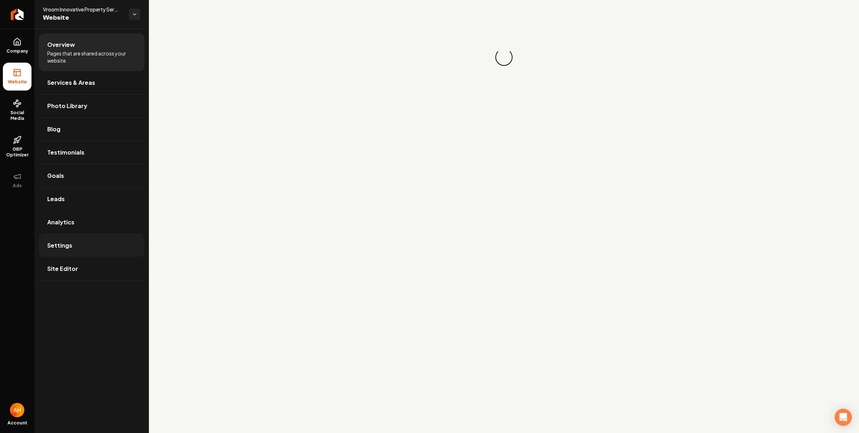
click at [84, 230] on link "Analytics" at bounding box center [92, 222] width 106 height 23
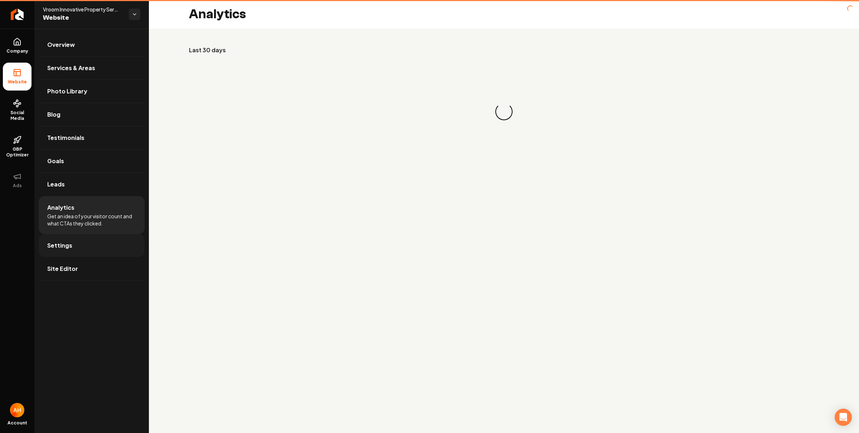
click at [83, 242] on link "Settings" at bounding box center [92, 245] width 106 height 23
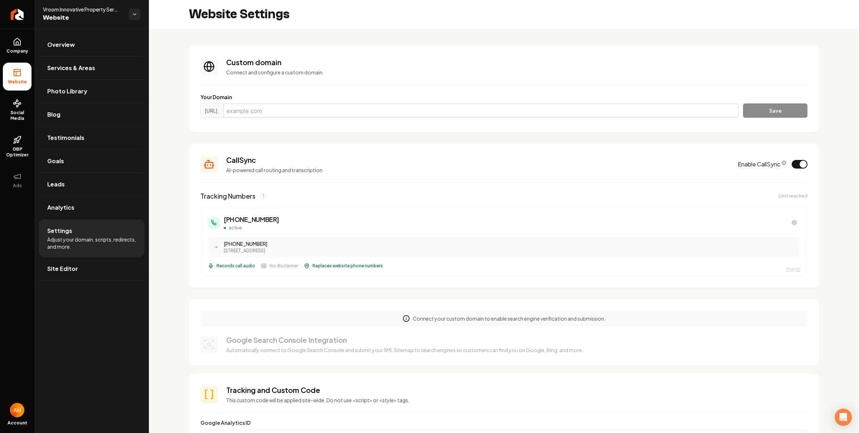
click at [399, 105] on input "Main content area" at bounding box center [480, 110] width 515 height 14
paste input "[DOMAIN_NAME]"
type input "[DOMAIN_NAME]"
click at [769, 108] on button "Save" at bounding box center [775, 110] width 64 height 14
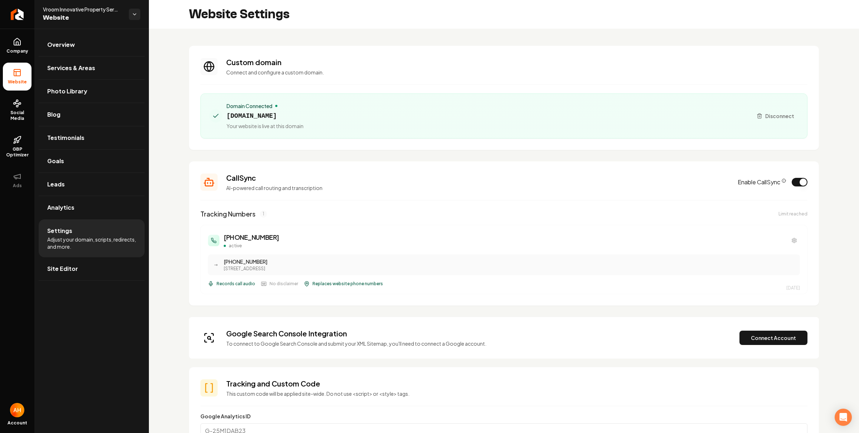
click at [280, 113] on span "[DOMAIN_NAME]" at bounding box center [265, 116] width 77 height 10
drag, startPoint x: 280, startPoint y: 113, endPoint x: 232, endPoint y: 138, distance: 54.4
click at [281, 113] on span "[DOMAIN_NAME]" at bounding box center [265, 116] width 77 height 10
copy span "[DOMAIN_NAME]"
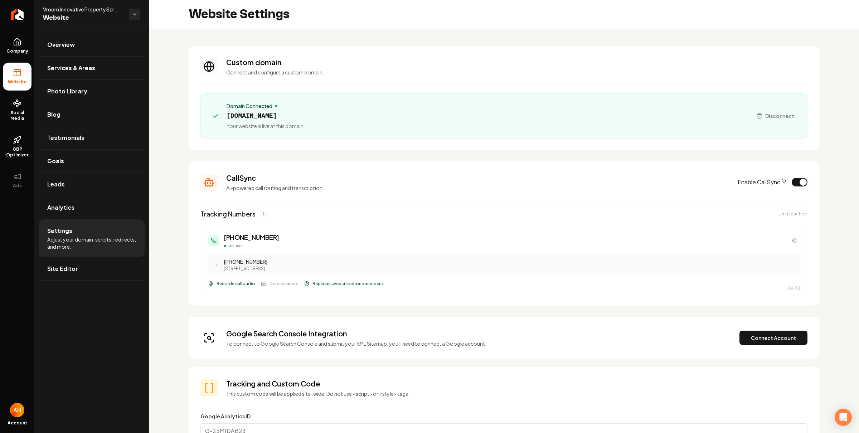
drag, startPoint x: 373, startPoint y: 34, endPoint x: 363, endPoint y: 21, distance: 15.8
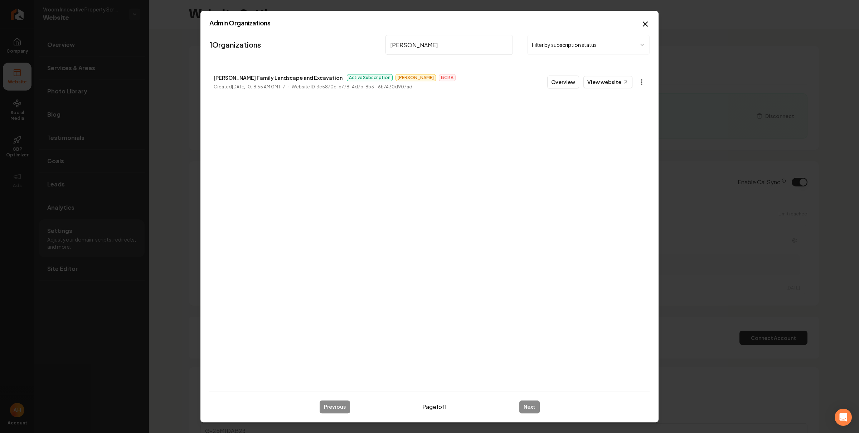
click at [645, 82] on body "Company Website Social Media GBP Optimizer Ads Account Vroom Innovative Propert…" at bounding box center [429, 216] width 859 height 433
click at [458, 37] on div at bounding box center [429, 216] width 859 height 433
click at [465, 59] on nav "1 Organizations [PERSON_NAME] Filter by subscription status" at bounding box center [429, 47] width 440 height 31
click at [466, 52] on input "[PERSON_NAME]" at bounding box center [448, 45] width 127 height 20
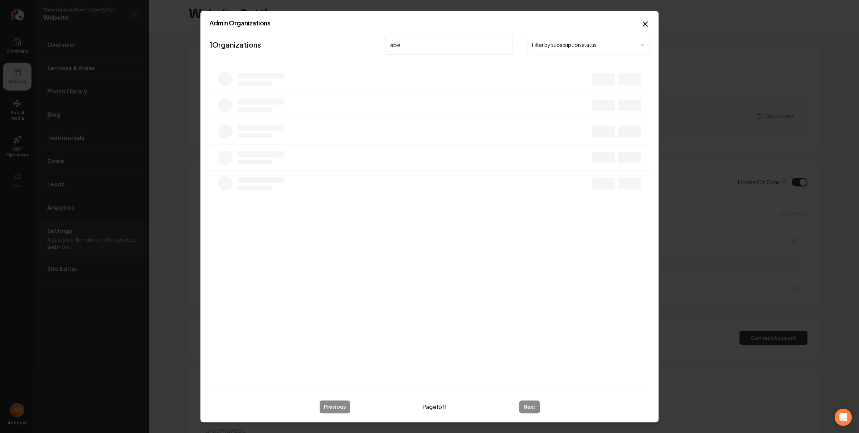
type input "abe"
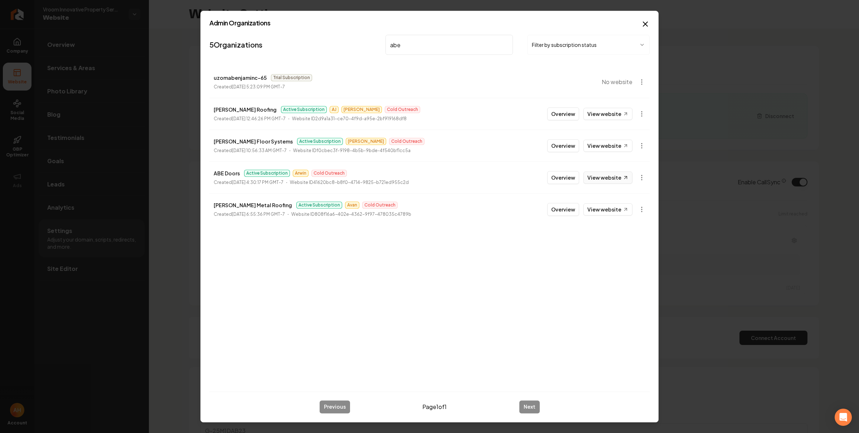
click at [607, 183] on link "View website" at bounding box center [607, 177] width 49 height 12
click at [572, 170] on li "ABE Doors Active Subscription Arwin Cold Outreach Created June 12, 2025, 4:30:1…" at bounding box center [429, 177] width 440 height 32
click at [566, 175] on button "Overview" at bounding box center [563, 177] width 32 height 13
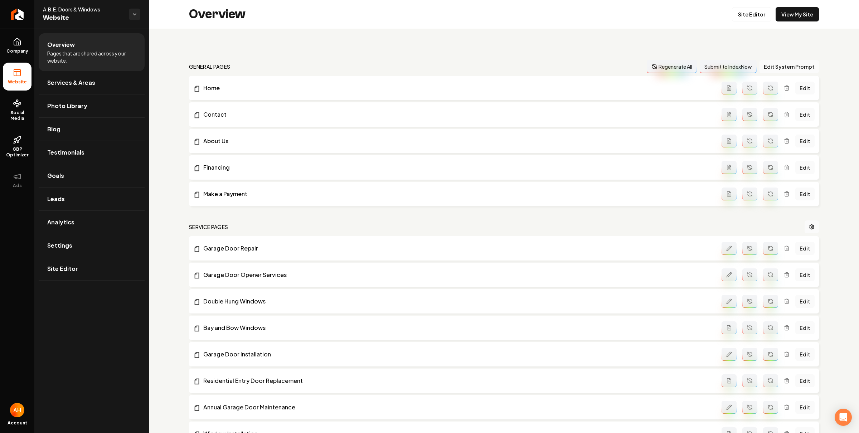
scroll to position [877, 0]
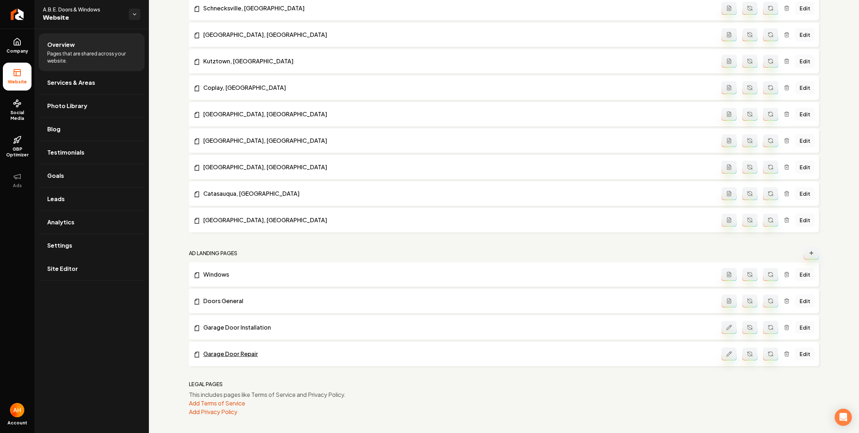
drag, startPoint x: 244, startPoint y: 356, endPoint x: 261, endPoint y: 140, distance: 216.4
